Goal: Task Accomplishment & Management: Manage account settings

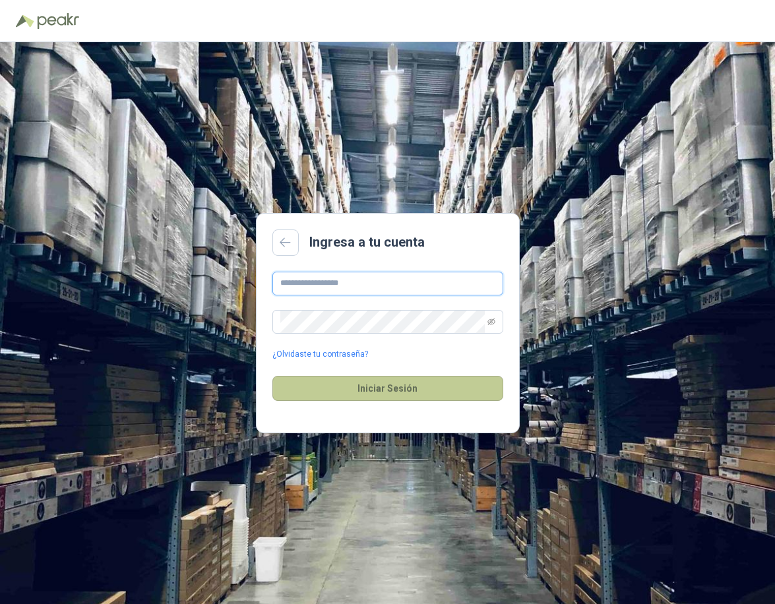
type input "**********"
click at [387, 383] on button "Iniciar Sesión" at bounding box center [387, 388] width 231 height 25
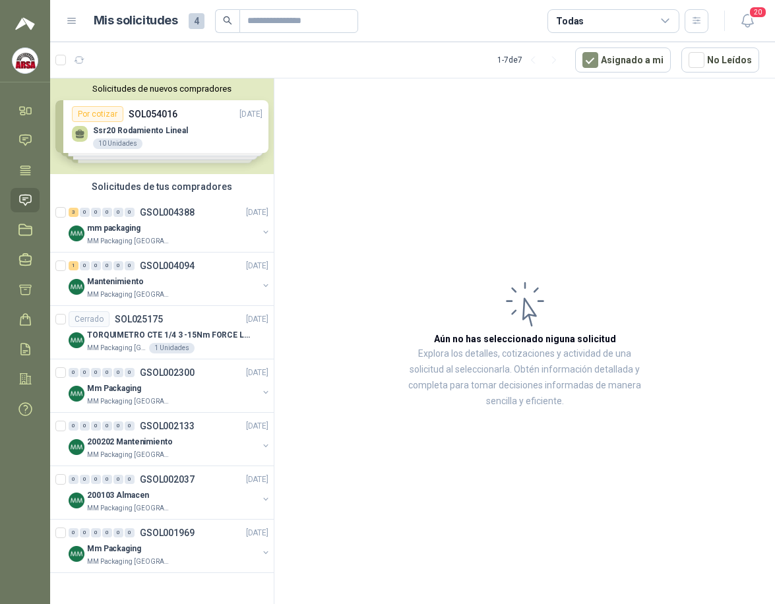
click at [506, 337] on h3 "Aún no has seleccionado niguna solicitud" at bounding box center [525, 339] width 182 height 15
click at [198, 125] on div "Solicitudes de nuevos compradores Por cotizar SOL054016 [DATE] Ssr20 Rodamiento…" at bounding box center [162, 127] width 224 height 96
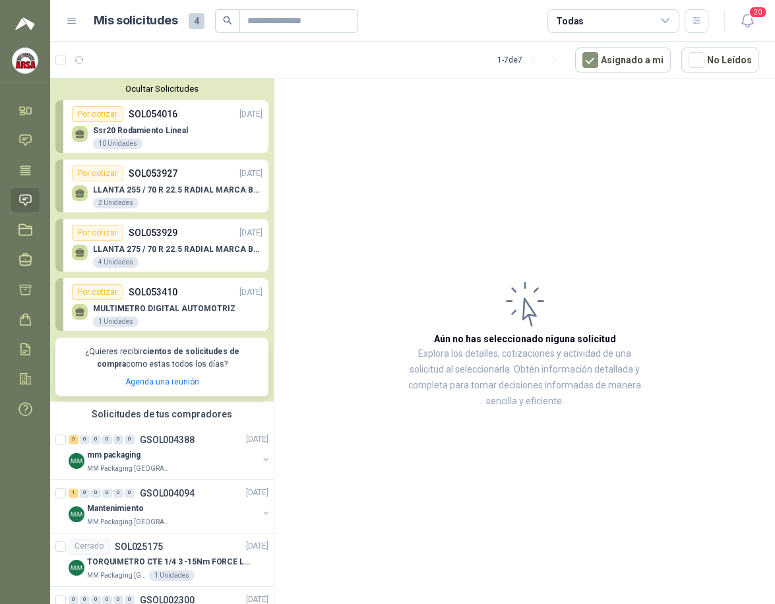
click at [212, 123] on div "Ssr20 Rodamiento Lineal 10 Unidades" at bounding box center [167, 136] width 191 height 28
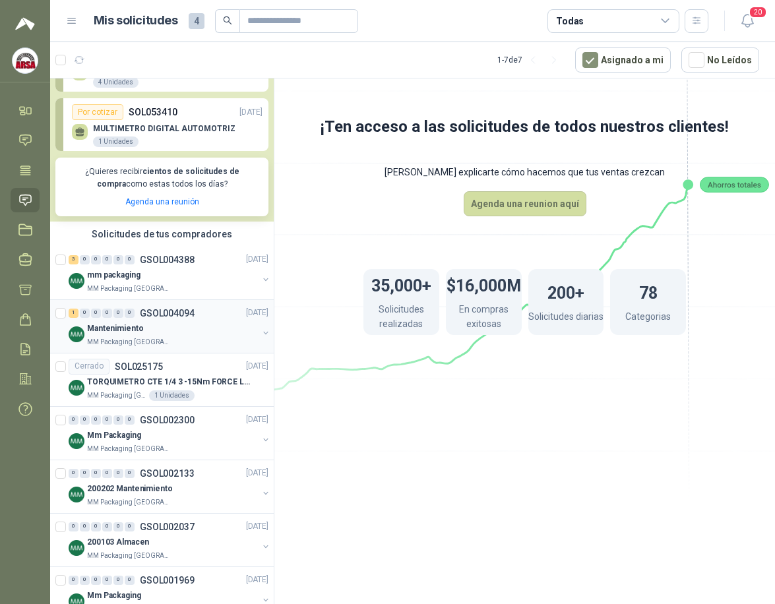
scroll to position [211, 0]
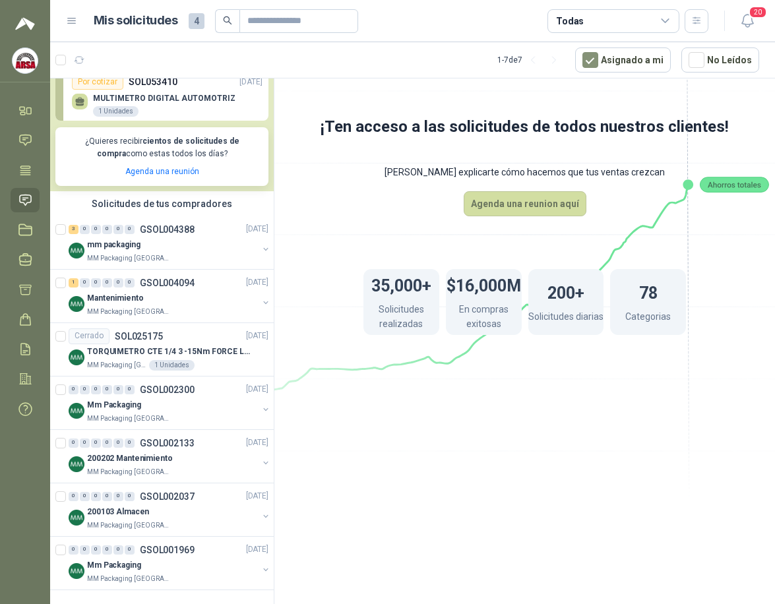
click at [28, 190] on link "Solicitudes" at bounding box center [25, 200] width 29 height 24
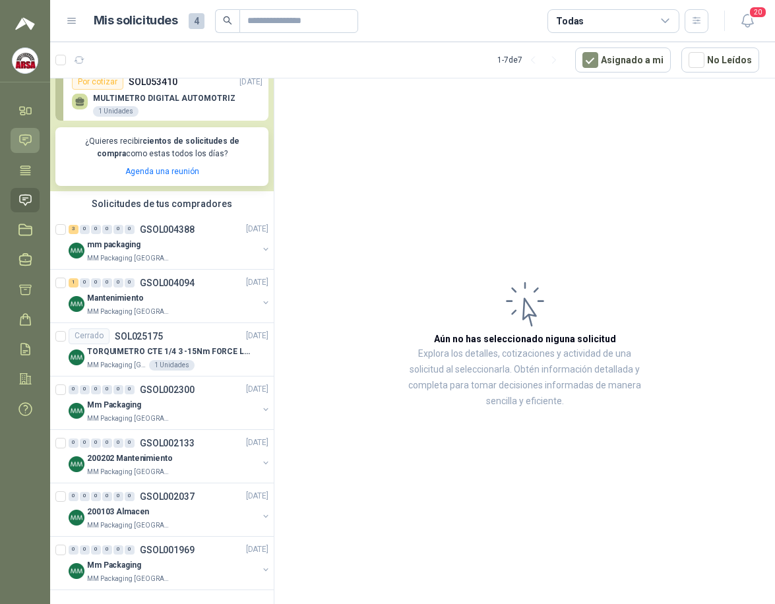
click at [31, 138] on icon at bounding box center [25, 140] width 11 height 11
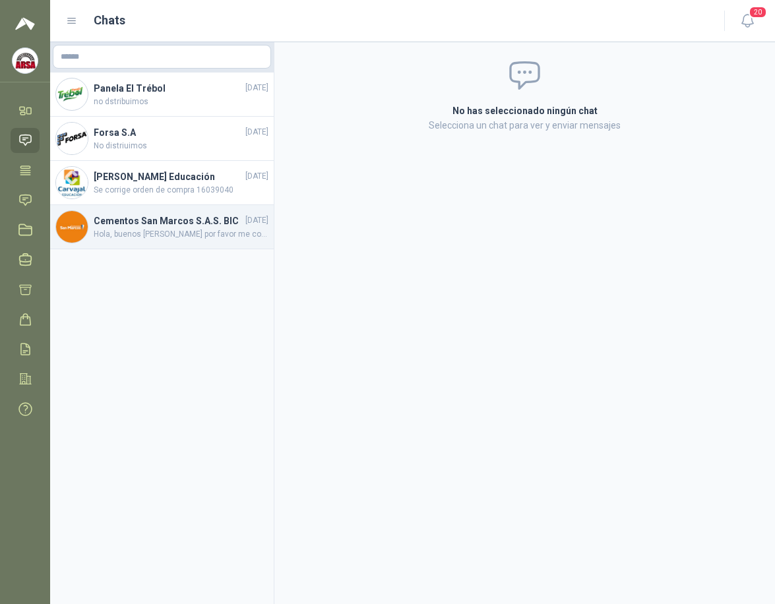
click at [173, 228] on h4 "Cementos San Marcos S.A.S. BIC" at bounding box center [168, 221] width 149 height 15
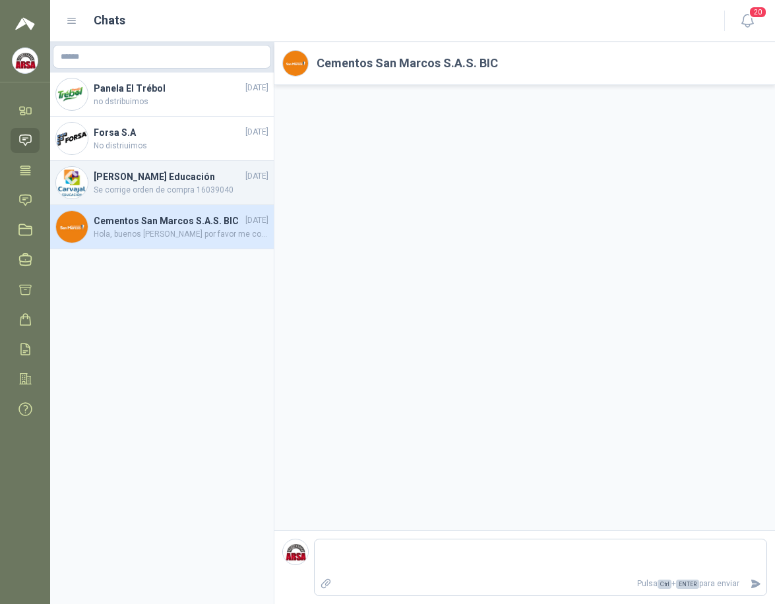
click at [168, 183] on h4 "[PERSON_NAME] Educación" at bounding box center [168, 177] width 149 height 15
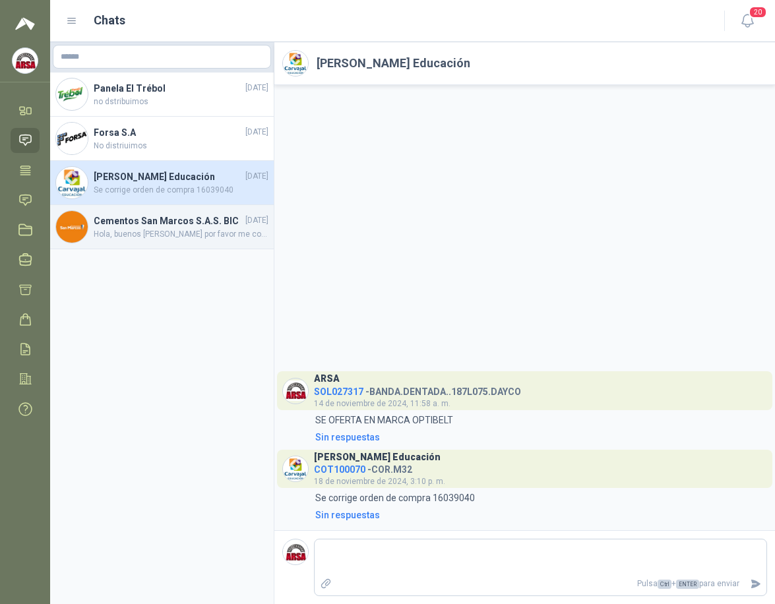
click at [178, 223] on h4 "Cementos San Marcos S.A.S. BIC" at bounding box center [168, 221] width 149 height 15
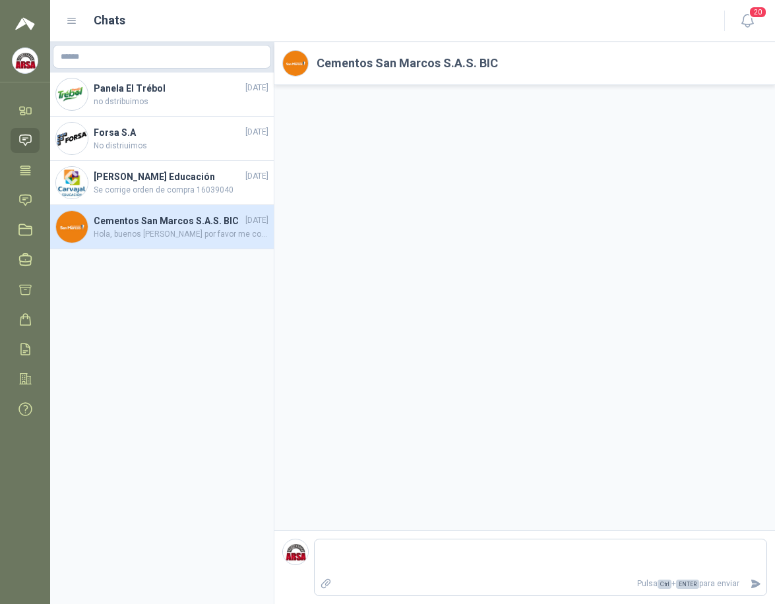
click at [187, 228] on h4 "Cementos San Marcos S.A.S. BIC" at bounding box center [168, 221] width 149 height 15
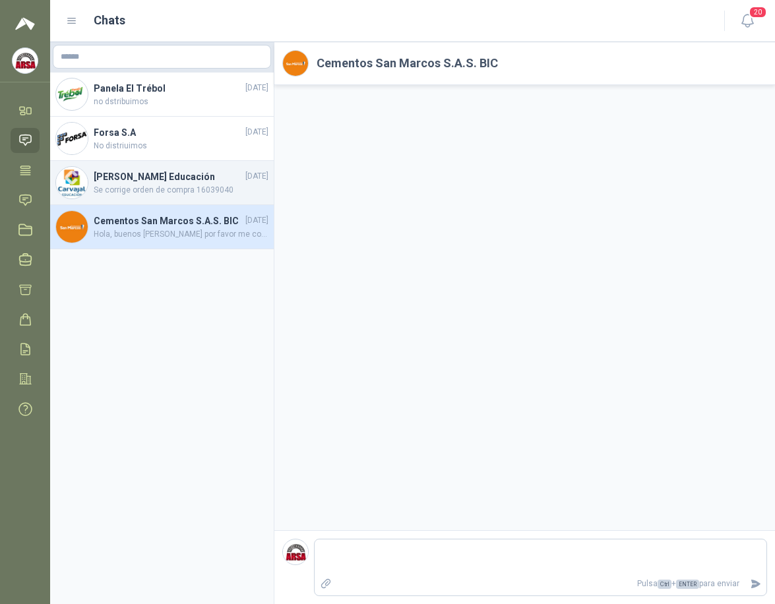
click at [169, 183] on h4 "[PERSON_NAME] Educación" at bounding box center [168, 177] width 149 height 15
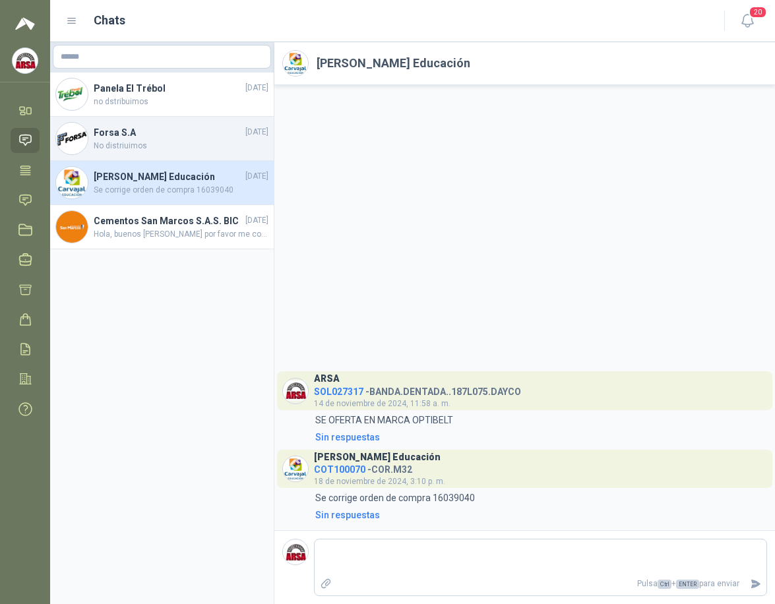
click at [134, 140] on span "No distriuimos" at bounding box center [181, 146] width 175 height 13
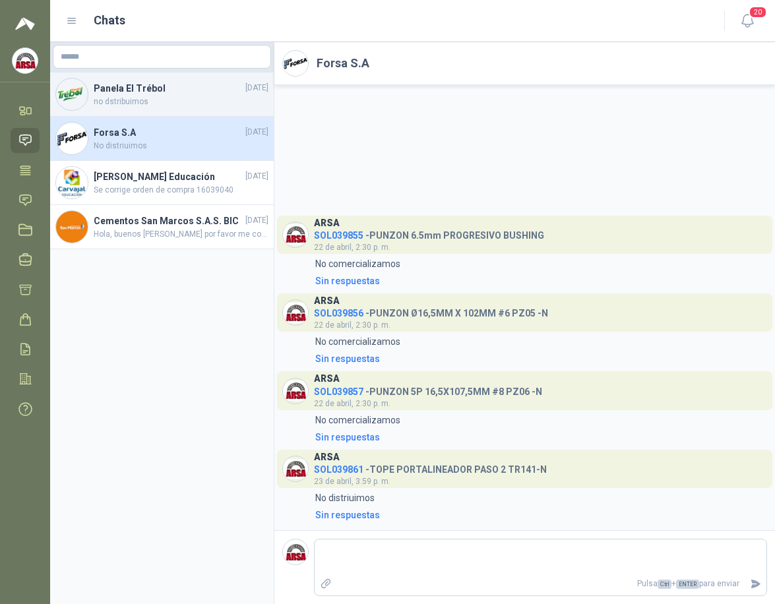
click at [110, 98] on span "no dstribuimos" at bounding box center [181, 102] width 175 height 13
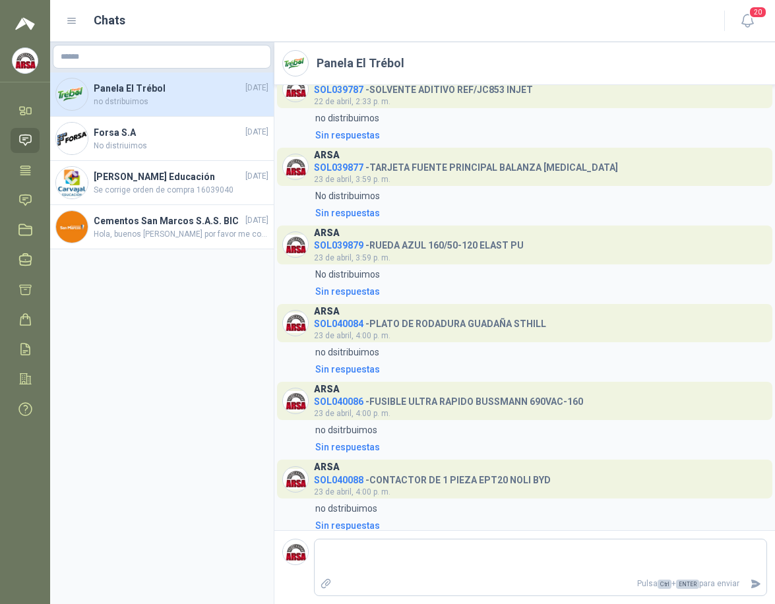
scroll to position [361, 0]
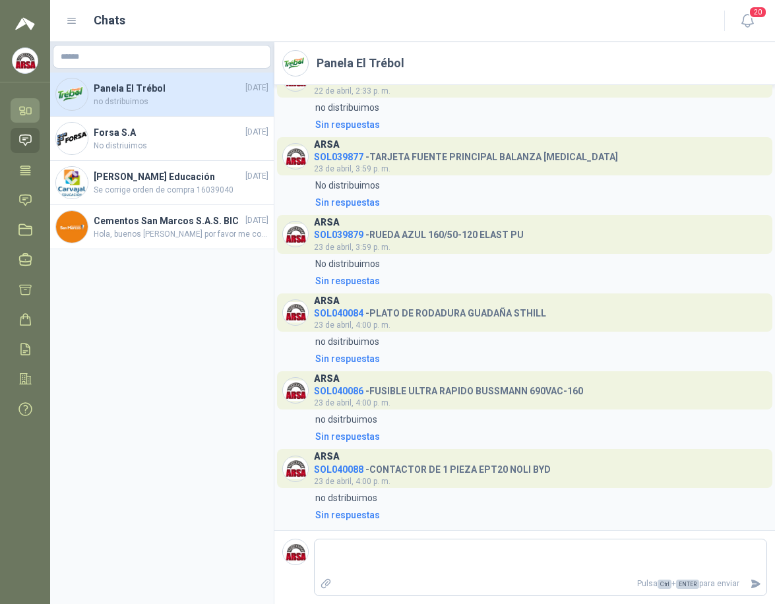
click at [26, 103] on link "Inicio" at bounding box center [25, 110] width 29 height 24
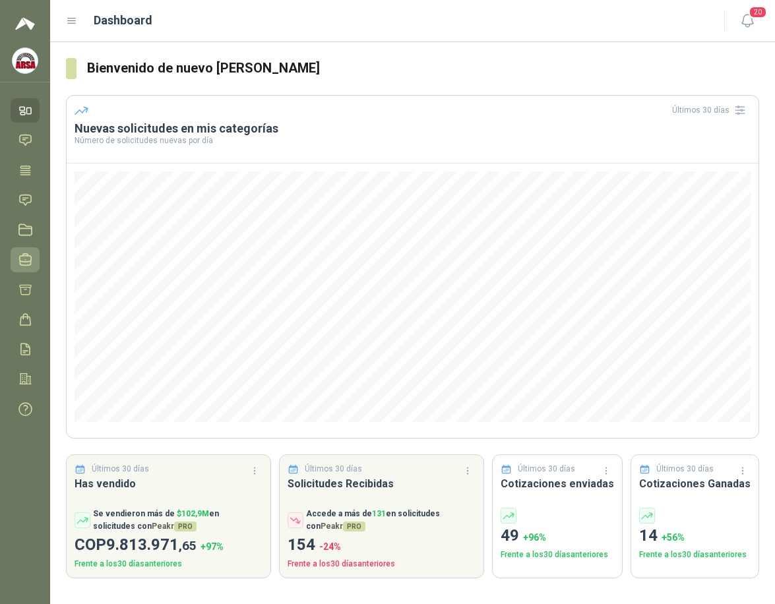
click at [23, 258] on icon at bounding box center [25, 260] width 14 height 14
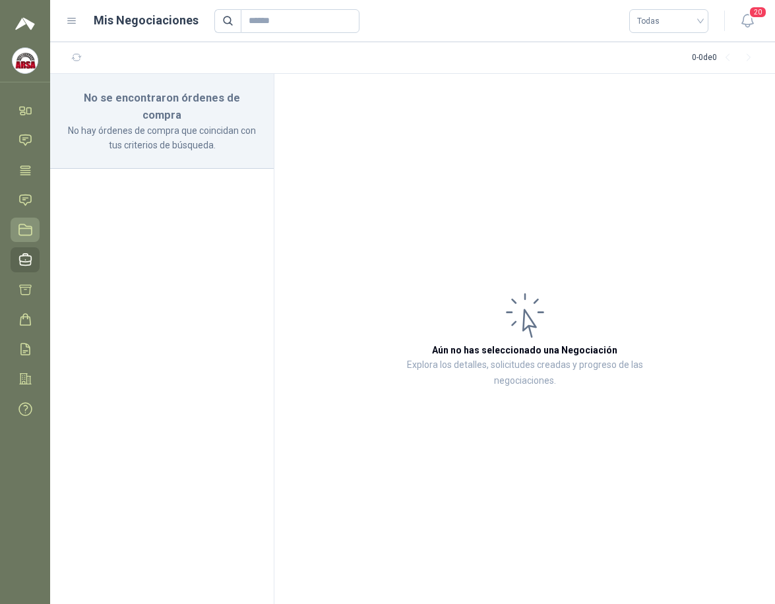
click at [24, 226] on icon at bounding box center [25, 230] width 14 height 14
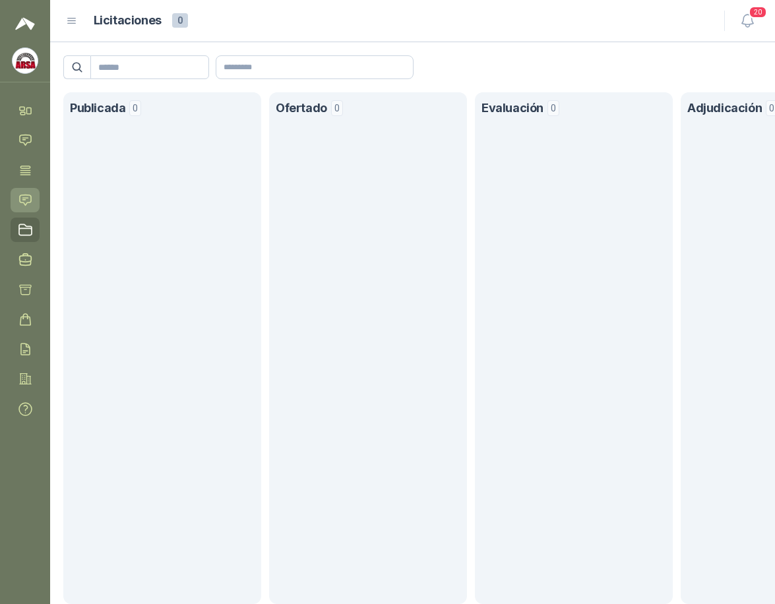
click at [23, 199] on icon at bounding box center [25, 200] width 14 height 14
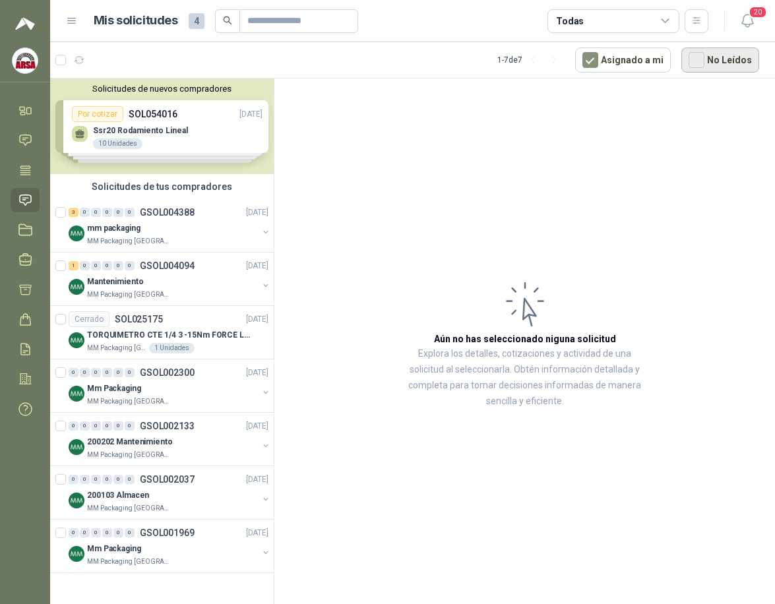
click at [695, 51] on button "No Leídos" at bounding box center [720, 59] width 78 height 25
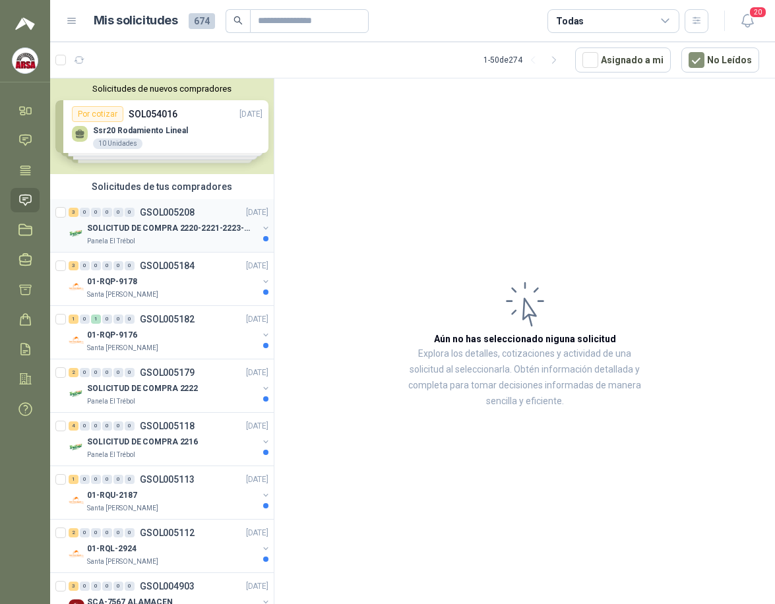
click at [170, 229] on p "SOLICITUD DE COMPRA 2220-2221-2223-2224" at bounding box center [169, 228] width 164 height 13
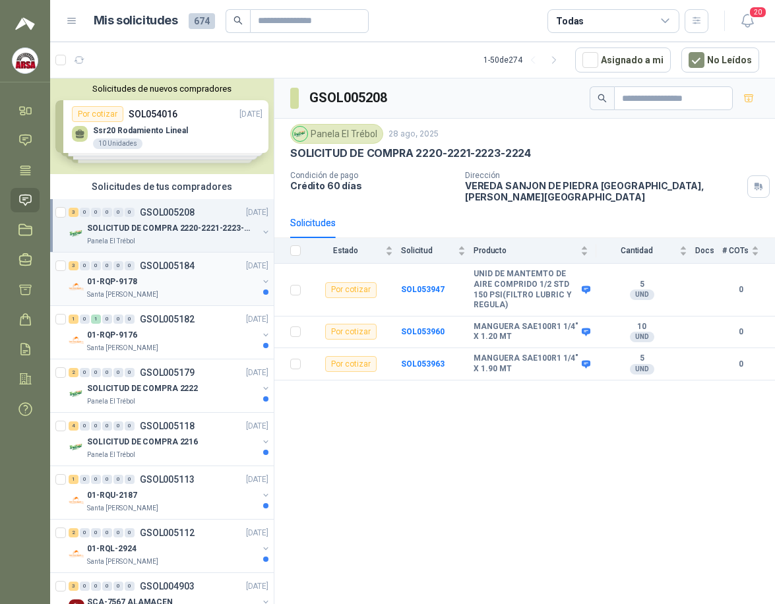
click at [160, 288] on div "01-RQP-9178" at bounding box center [172, 282] width 171 height 16
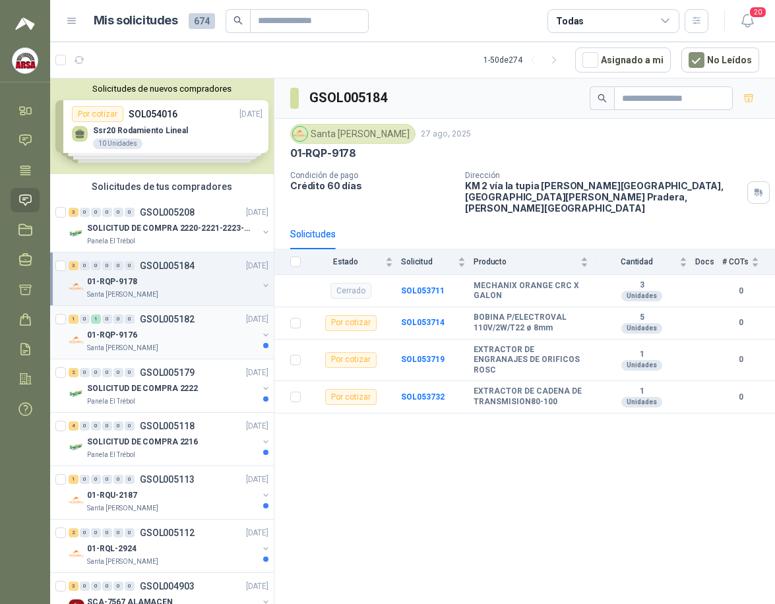
click at [185, 335] on div "01-RQP-9176" at bounding box center [172, 335] width 171 height 16
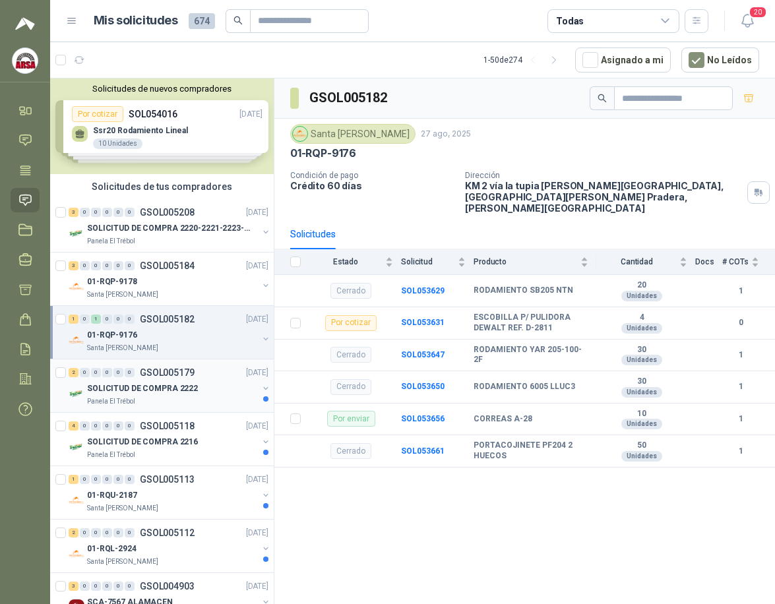
click at [213, 396] on div "Panela El Trébol" at bounding box center [172, 401] width 171 height 11
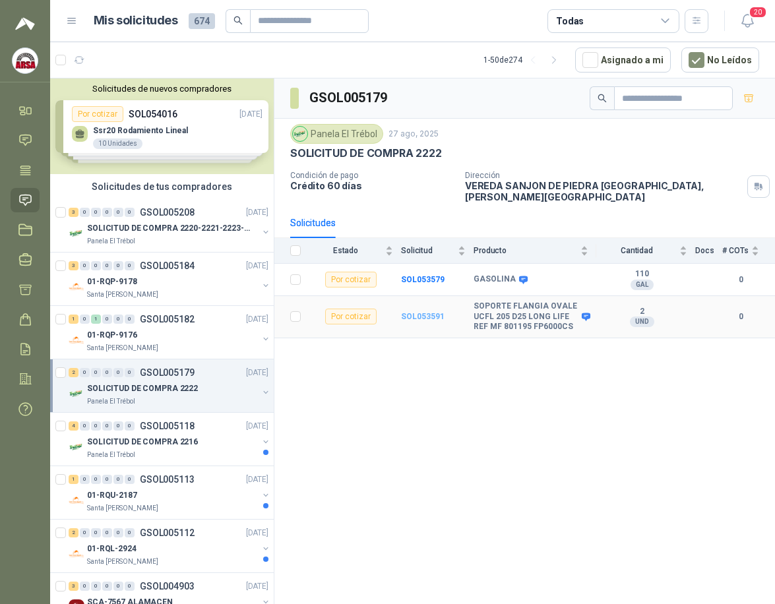
click at [408, 312] on b "SOL053591" at bounding box center [423, 316] width 44 height 9
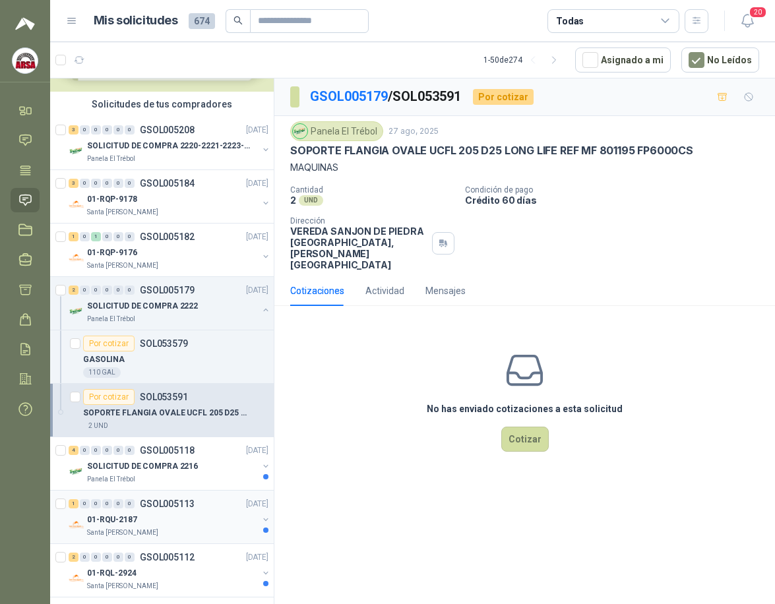
scroll to position [132, 0]
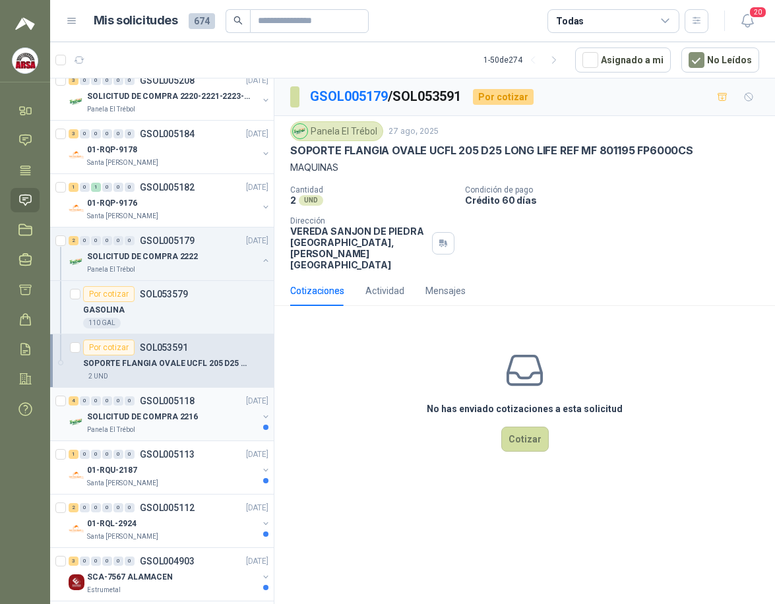
click at [184, 415] on p "SOLICITUD DE COMPRA 2216" at bounding box center [142, 417] width 111 height 13
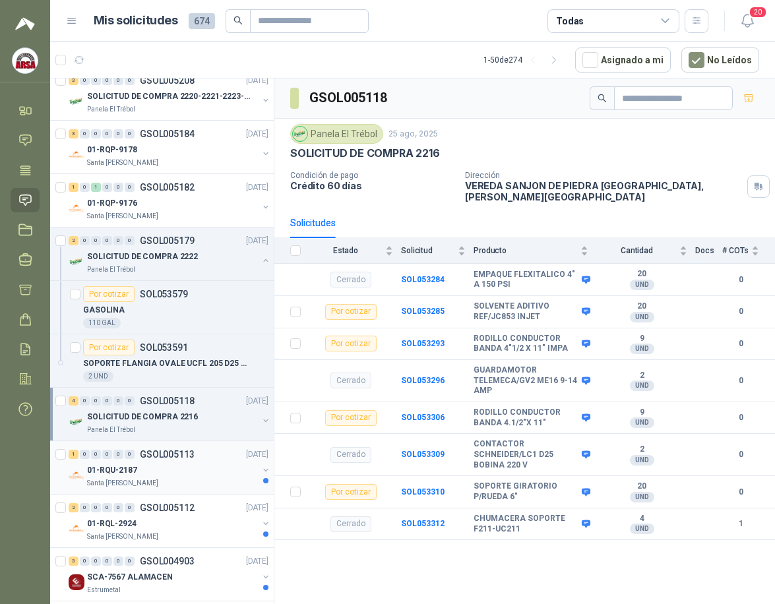
click at [201, 479] on div "Santa [PERSON_NAME]" at bounding box center [172, 483] width 171 height 11
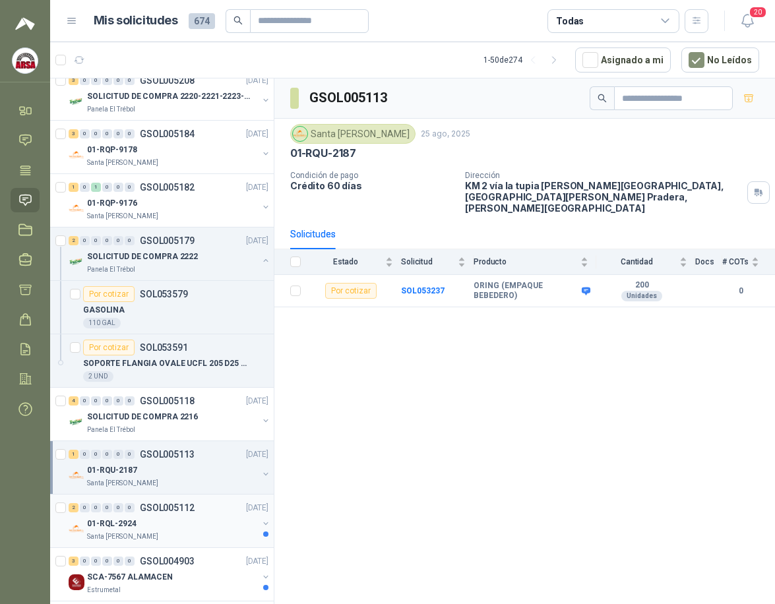
click at [195, 526] on div "01-RQL-2924" at bounding box center [172, 524] width 171 height 16
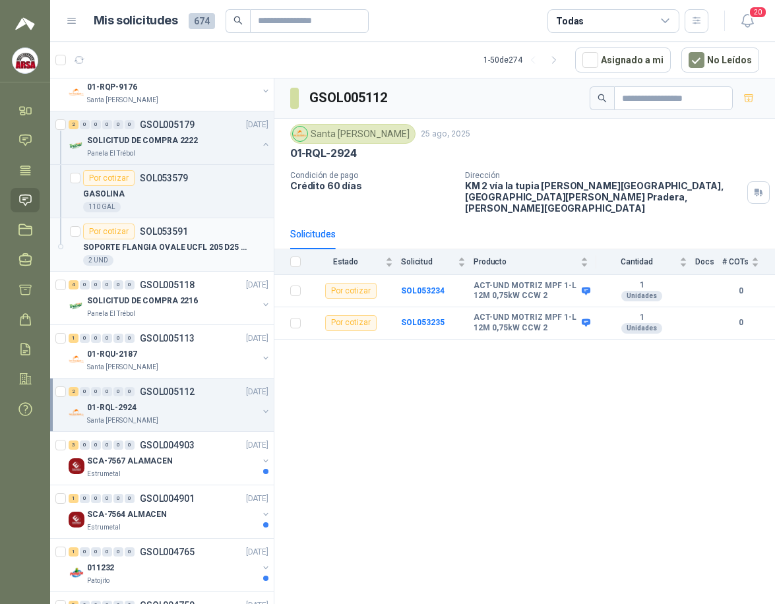
scroll to position [264, 0]
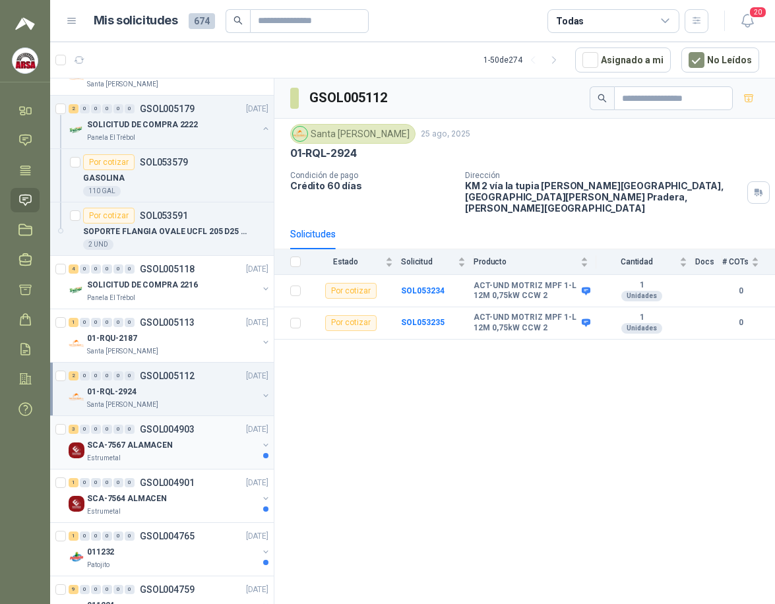
click at [168, 445] on div "SCA-7567 ALAMACEN" at bounding box center [172, 445] width 171 height 16
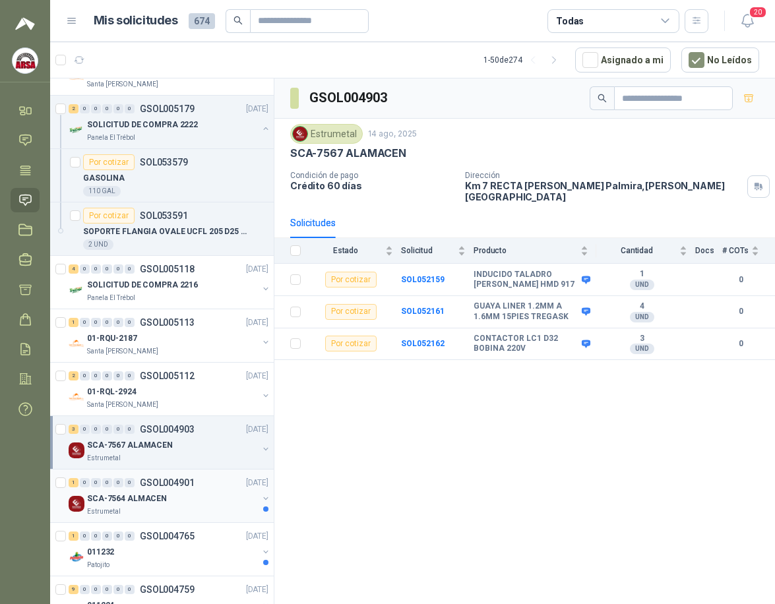
click at [116, 490] on div "1 0 0 0 0 0 GSOL004901 [DATE]" at bounding box center [170, 483] width 203 height 16
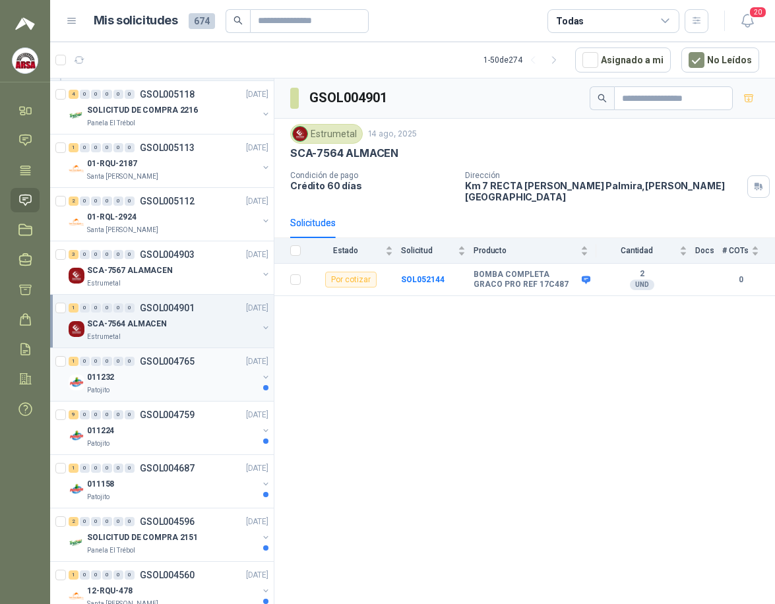
scroll to position [462, 0]
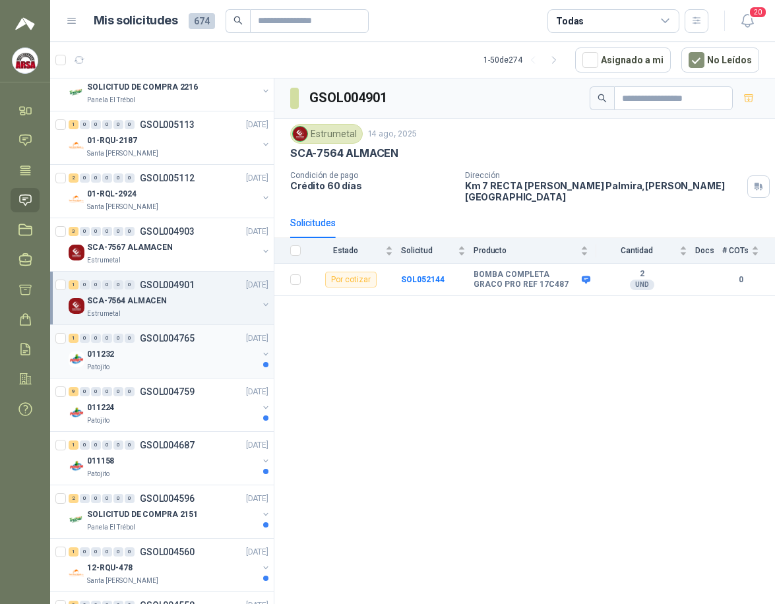
click at [191, 350] on div "011232" at bounding box center [172, 354] width 171 height 16
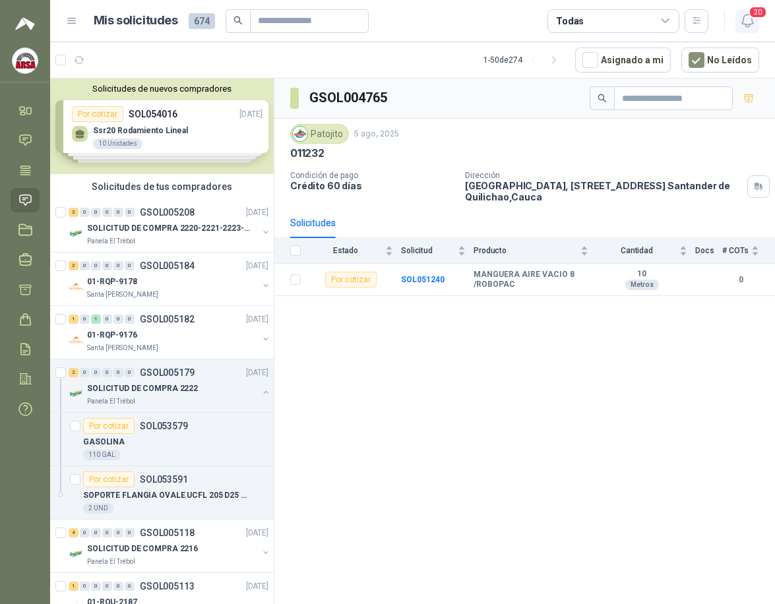
click at [755, 14] on span "20" at bounding box center [758, 12] width 18 height 13
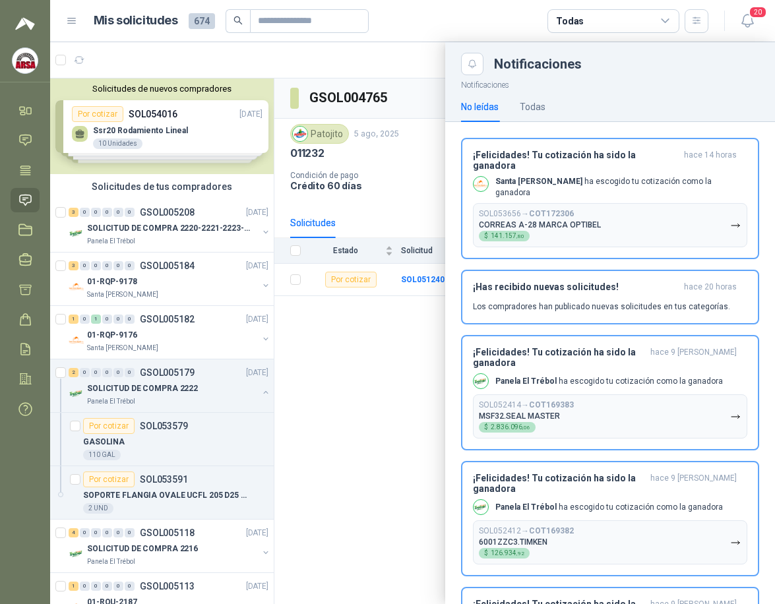
click at [391, 353] on div at bounding box center [412, 323] width 725 height 562
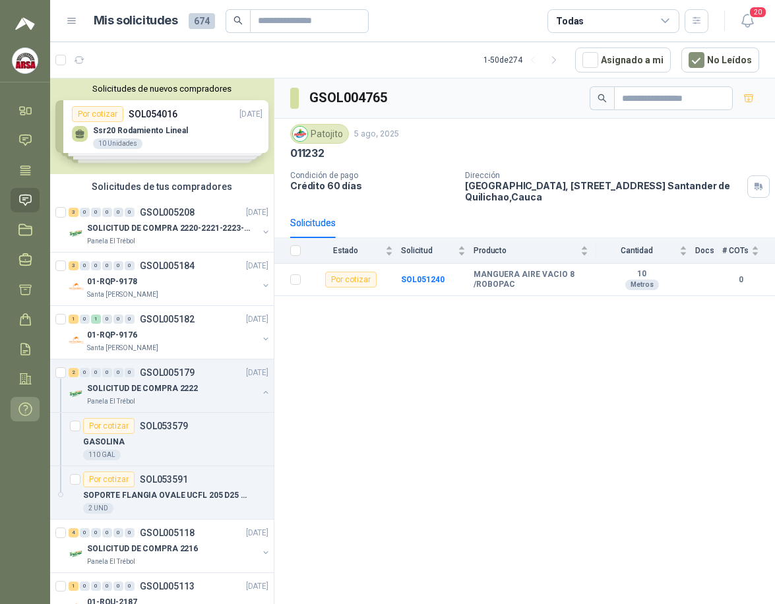
click at [25, 412] on icon at bounding box center [25, 409] width 14 height 14
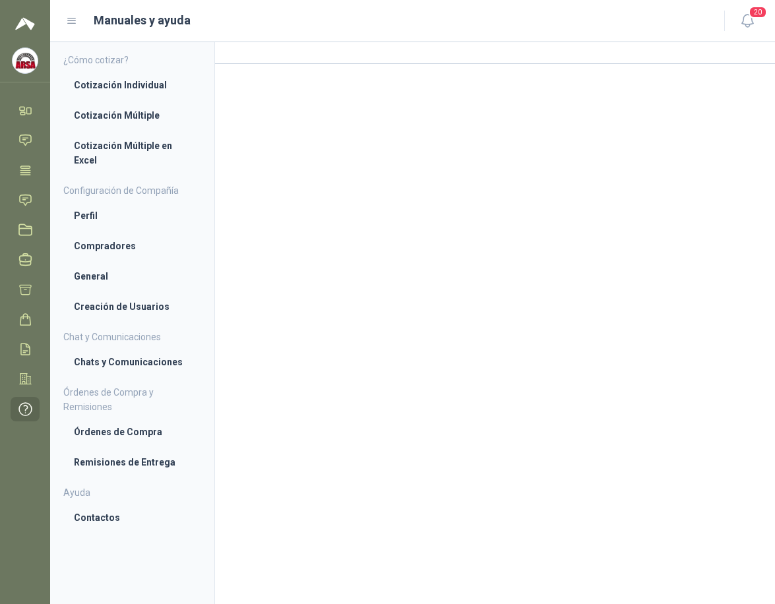
click at [72, 20] on icon at bounding box center [72, 20] width 8 height 5
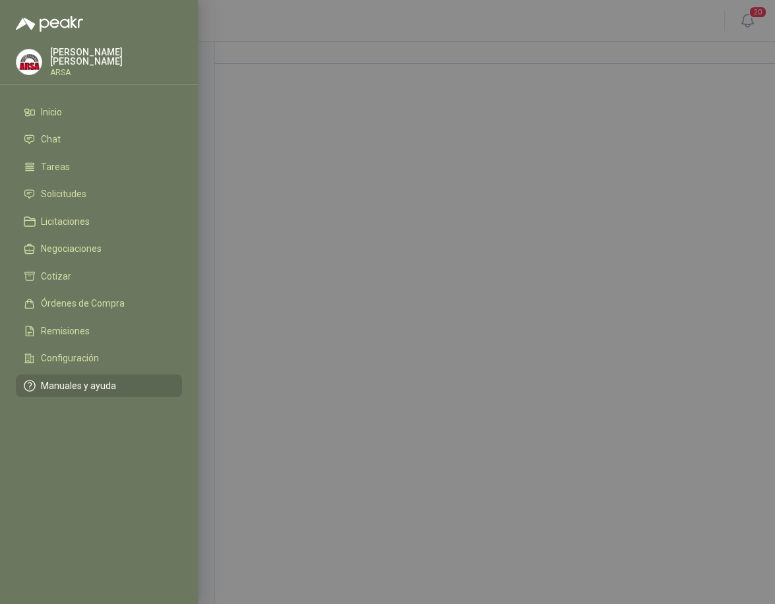
click at [31, 22] on img at bounding box center [49, 24] width 67 height 16
click at [74, 69] on p "ARSA" at bounding box center [116, 73] width 132 height 8
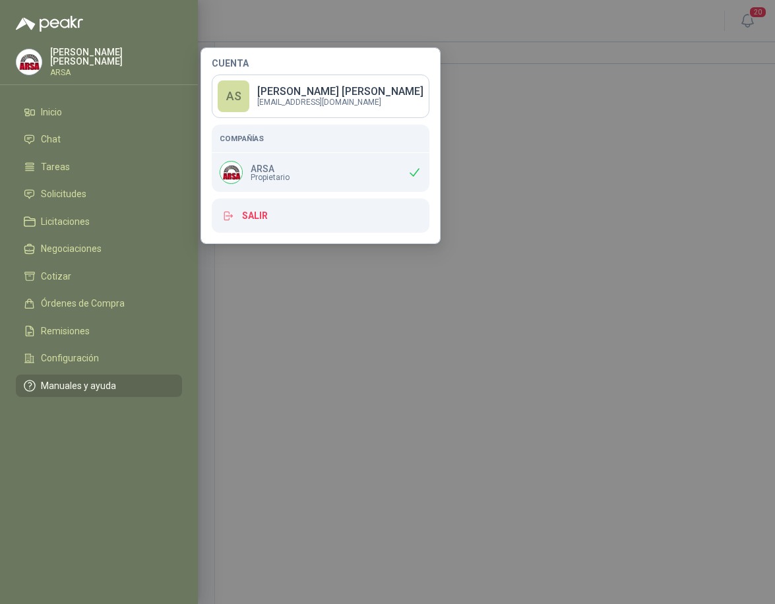
click at [354, 409] on div at bounding box center [387, 302] width 775 height 604
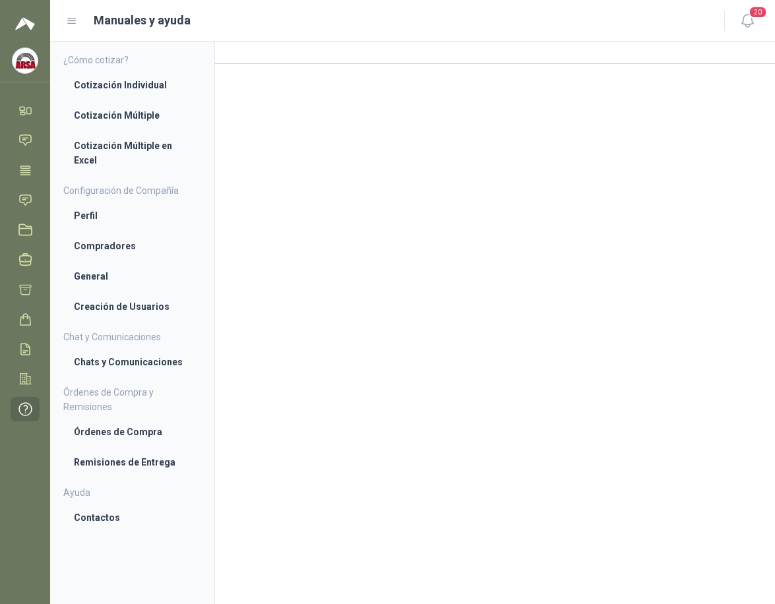
click at [28, 25] on img at bounding box center [25, 24] width 20 height 16
click at [76, 19] on icon at bounding box center [72, 21] width 12 height 12
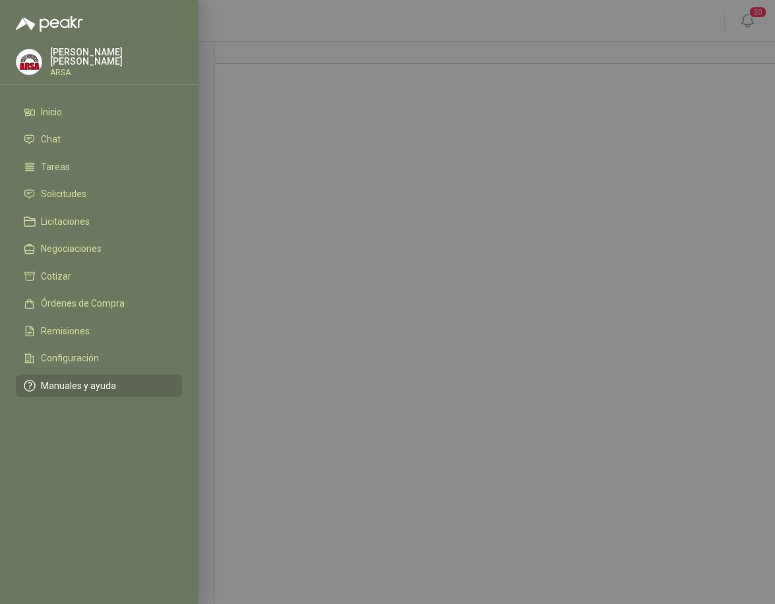
click at [46, 15] on div at bounding box center [99, 16] width 198 height 32
click at [85, 63] on div "[PERSON_NAME] ARSA" at bounding box center [116, 61] width 132 height 29
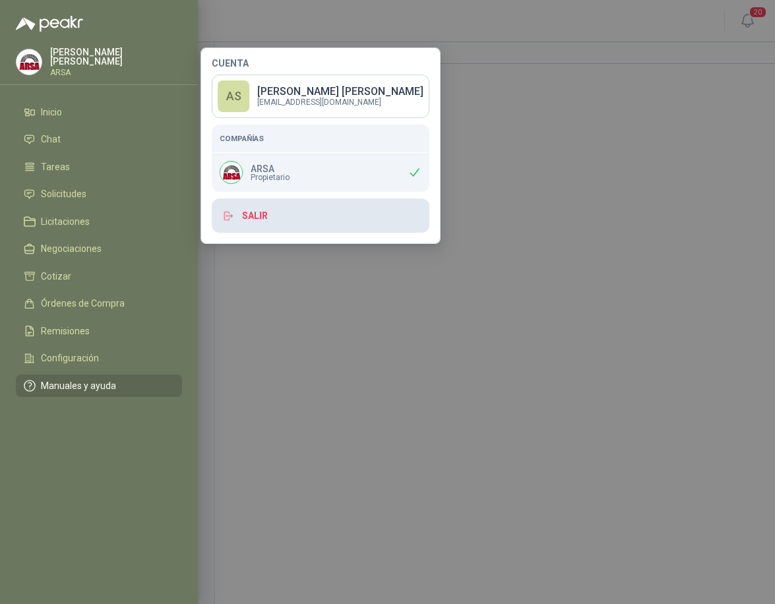
click at [282, 210] on button "Salir" at bounding box center [321, 216] width 218 height 34
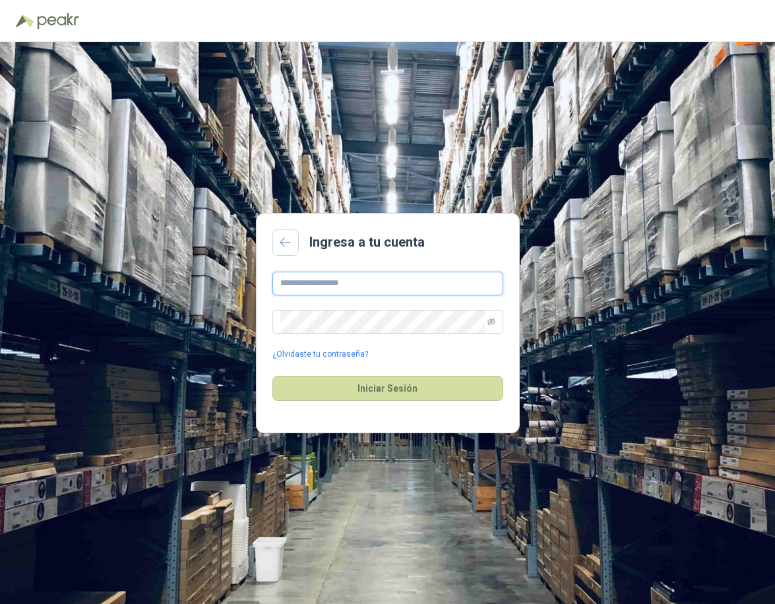
type input "**********"
